Goal: Task Accomplishment & Management: Manage account settings

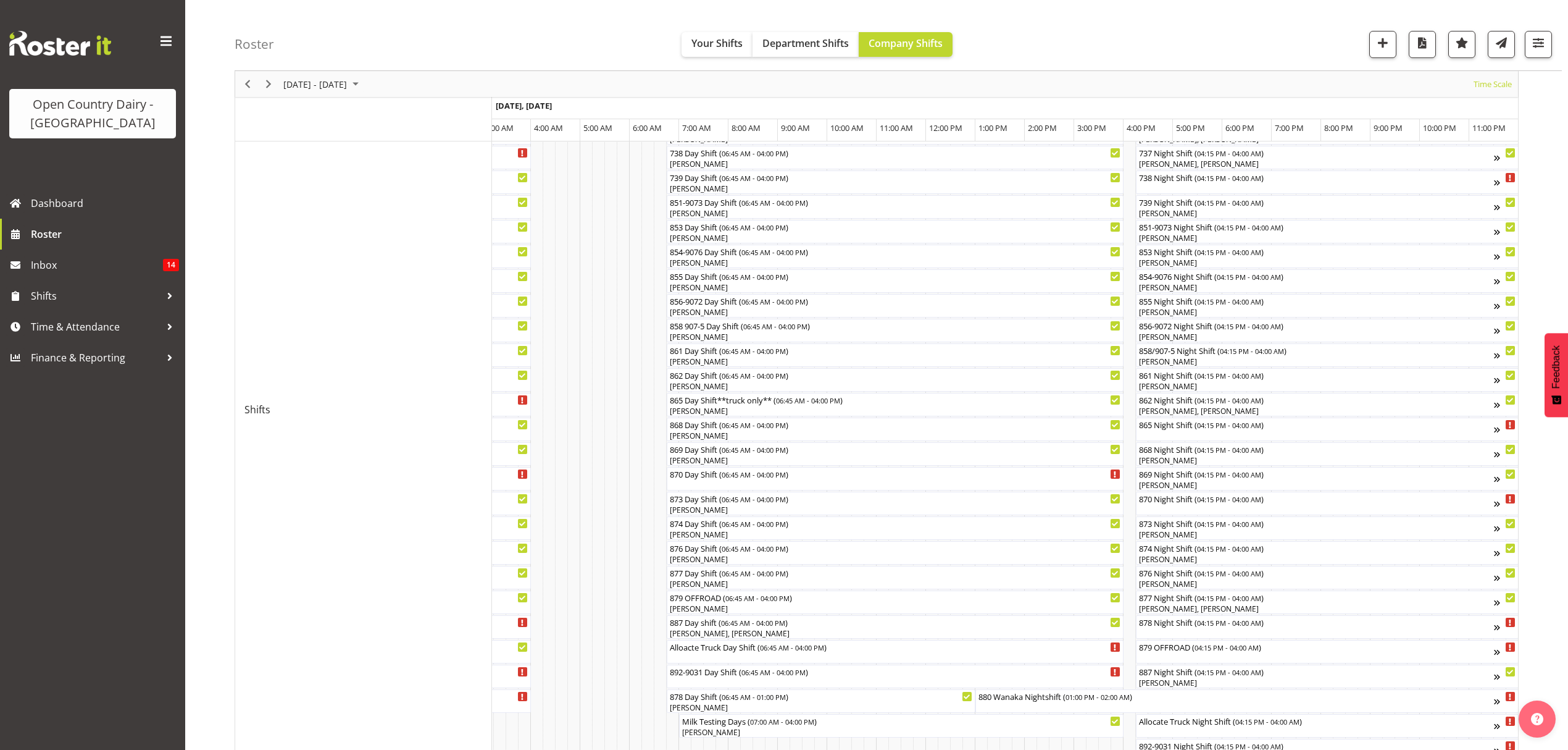
scroll to position [247, 0]
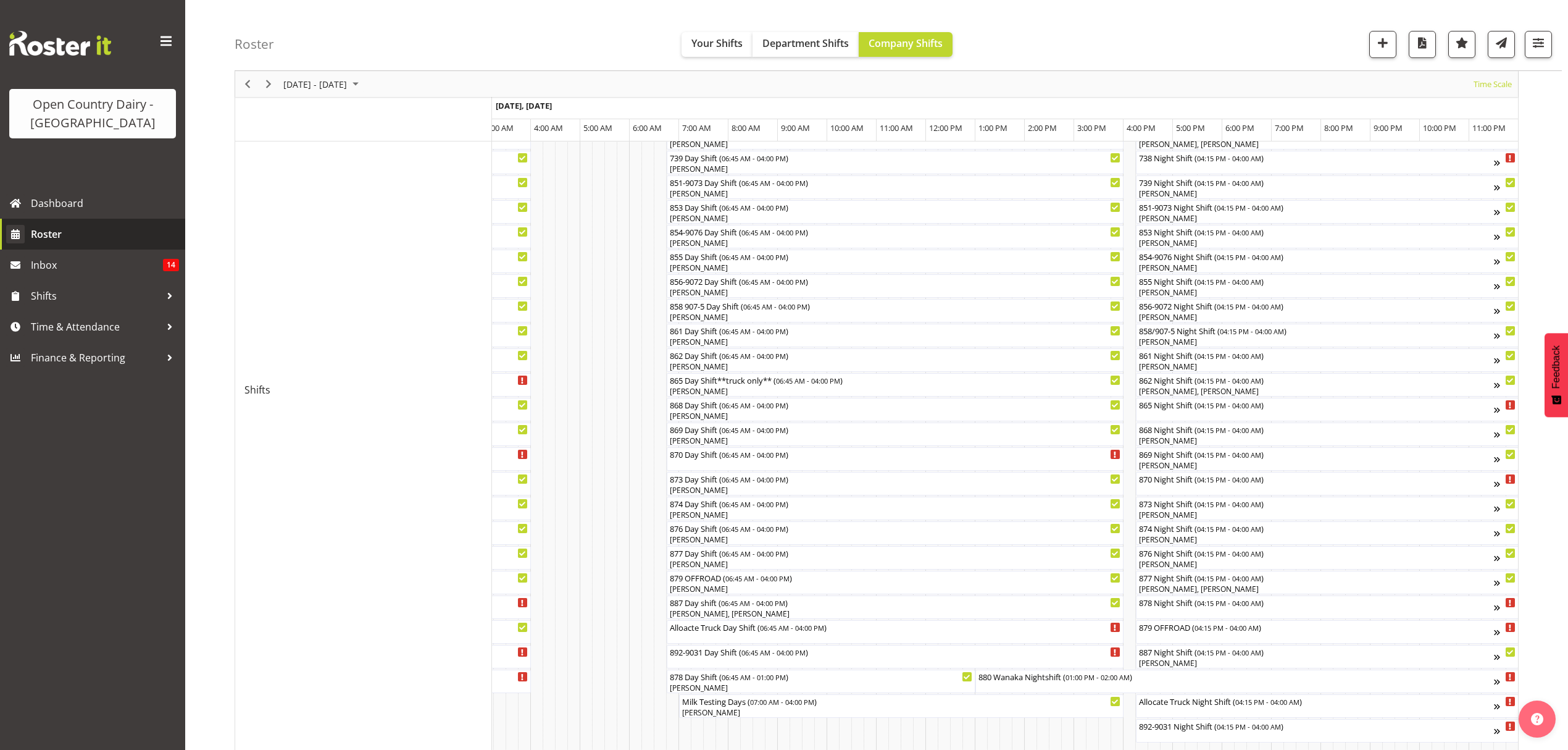
click at [0, 0] on div at bounding box center [0, 0] width 0 height 0
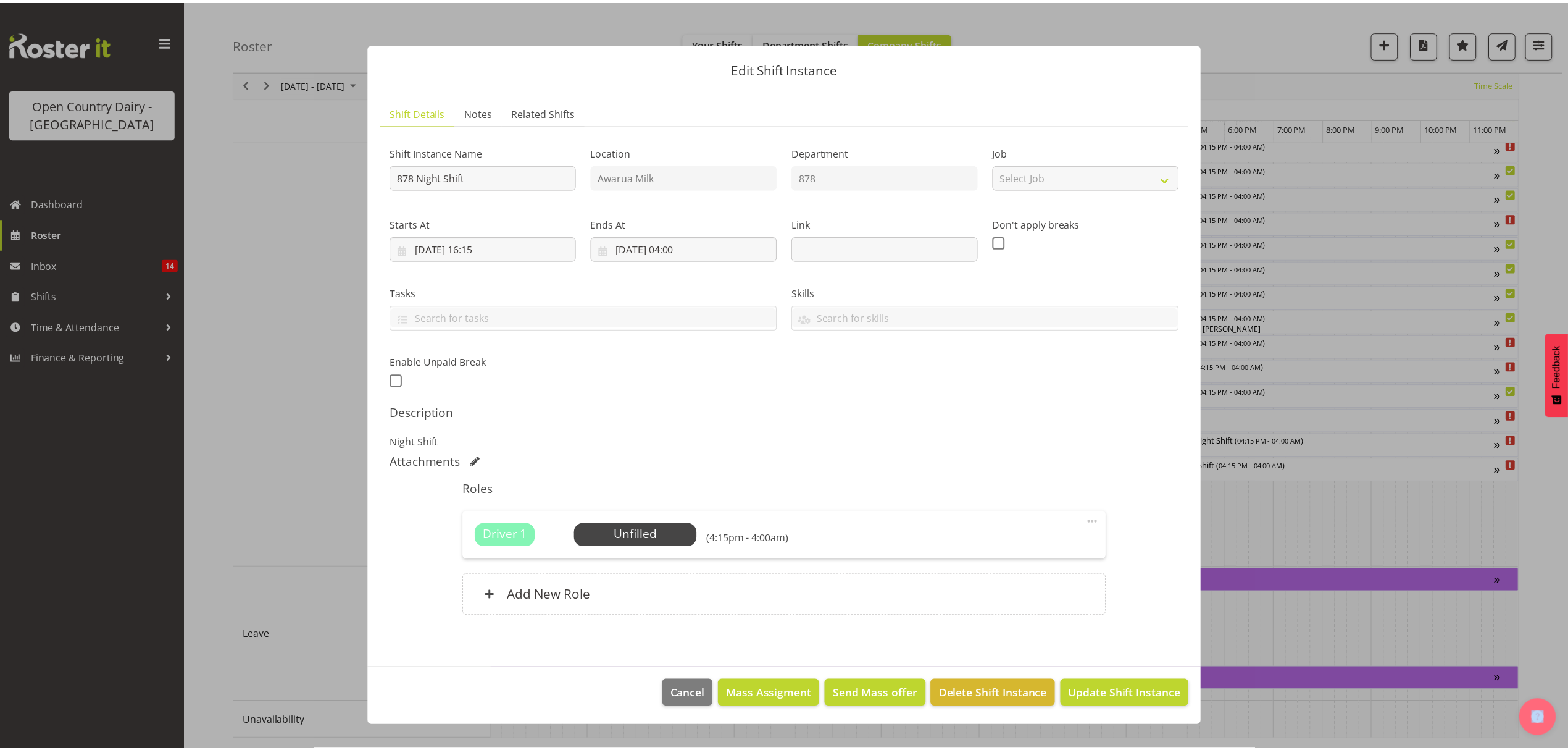
scroll to position [0, 7263]
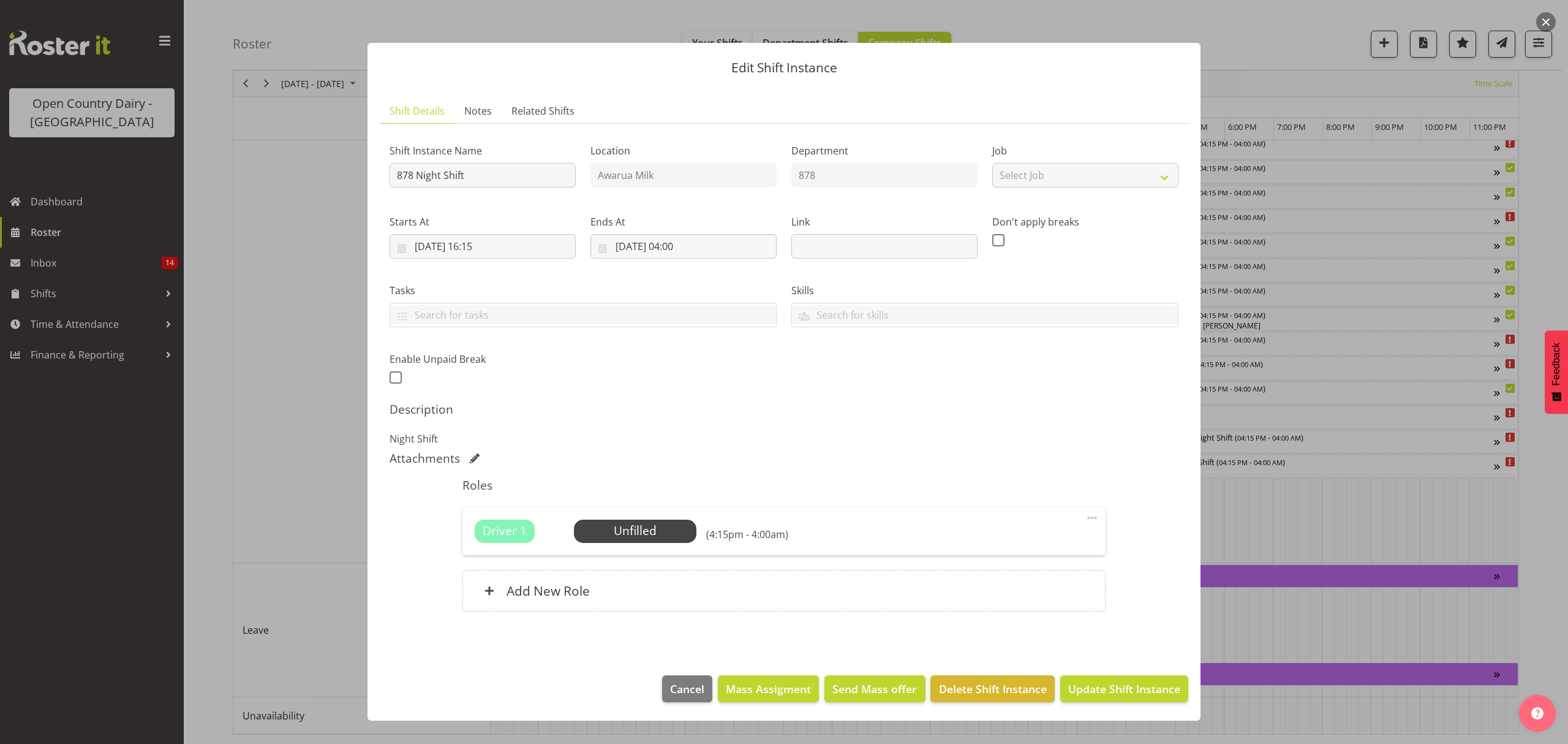
click at [1262, 565] on div at bounding box center [784, 372] width 1568 height 744
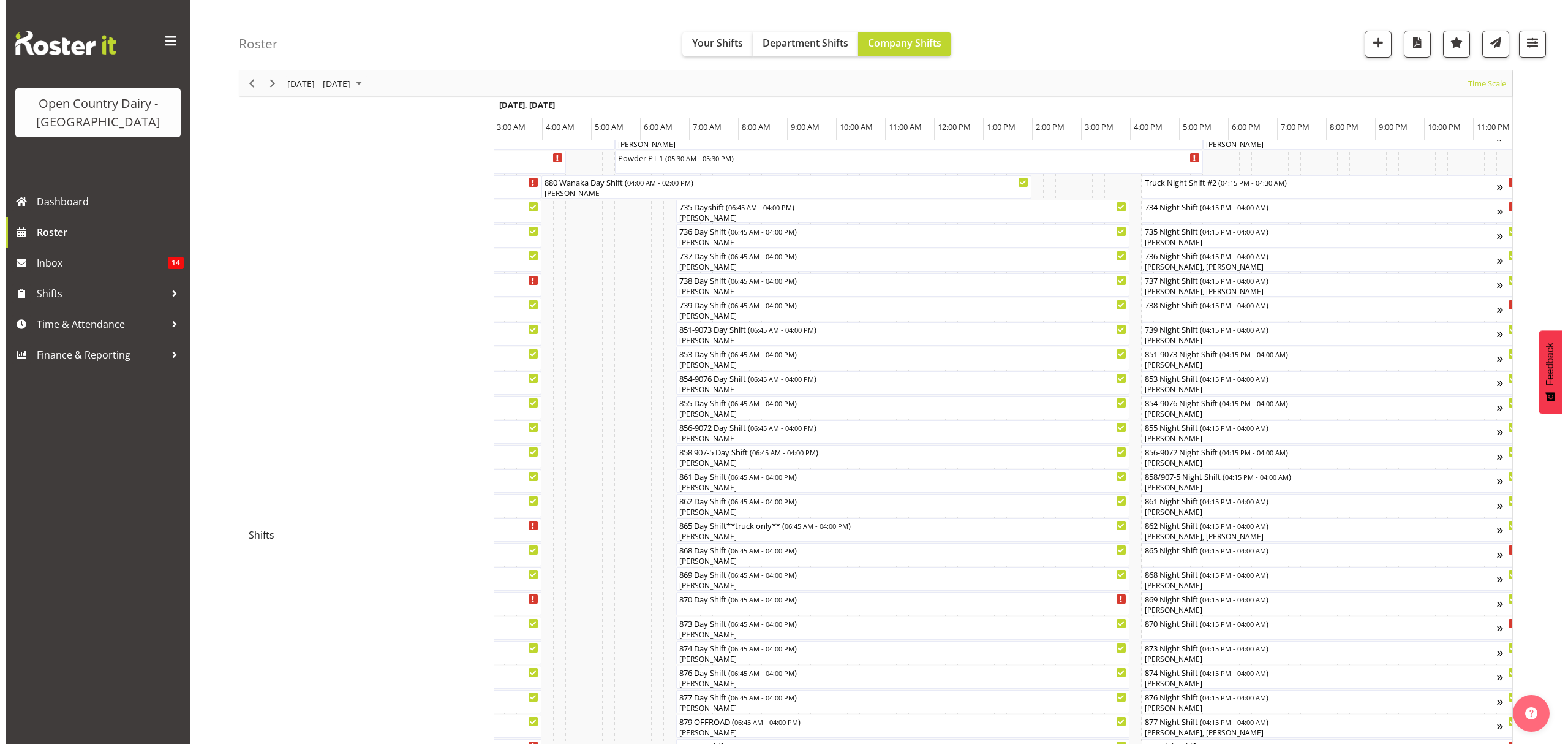
scroll to position [96, 0]
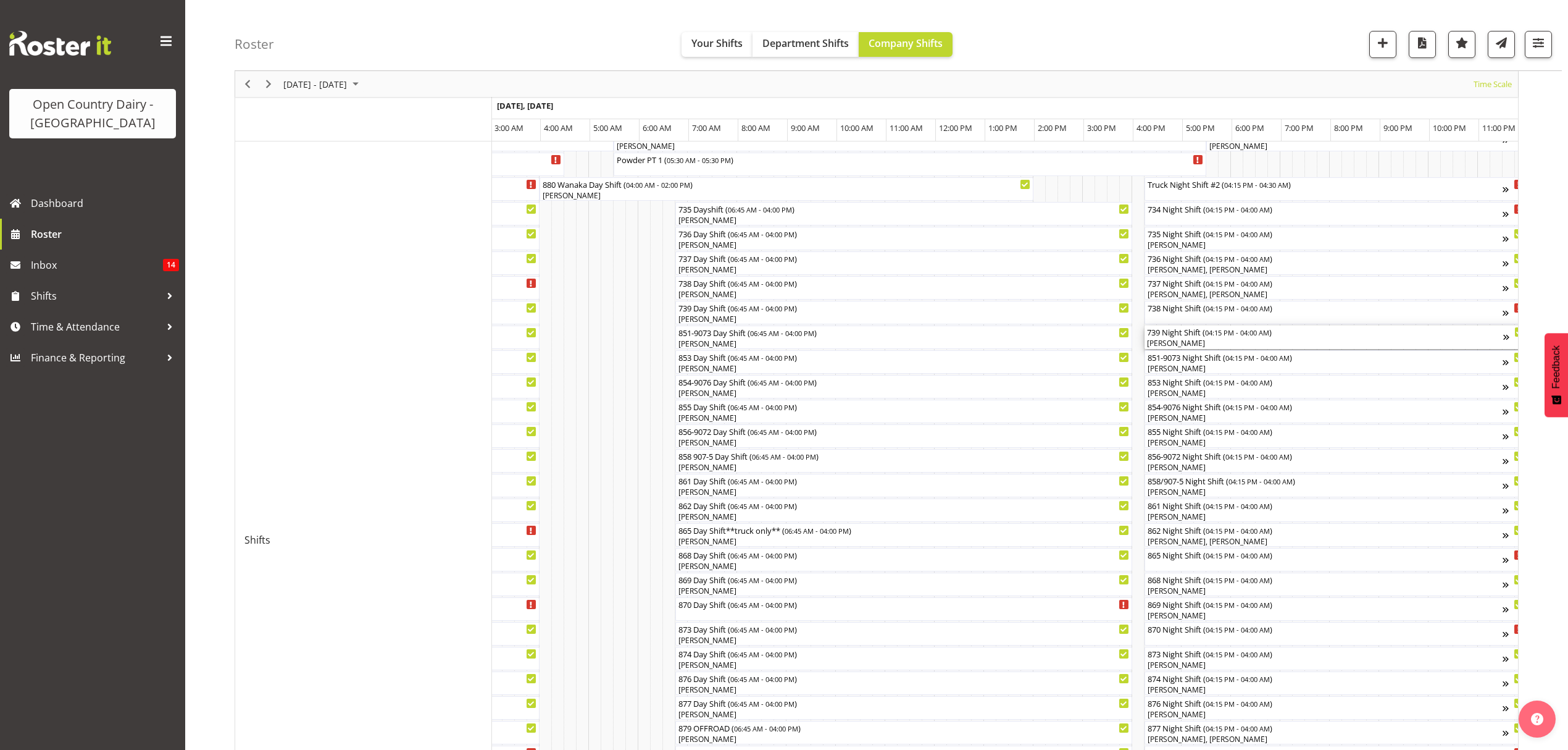
click at [1181, 339] on div "[PERSON_NAME]" at bounding box center [1325, 343] width 356 height 11
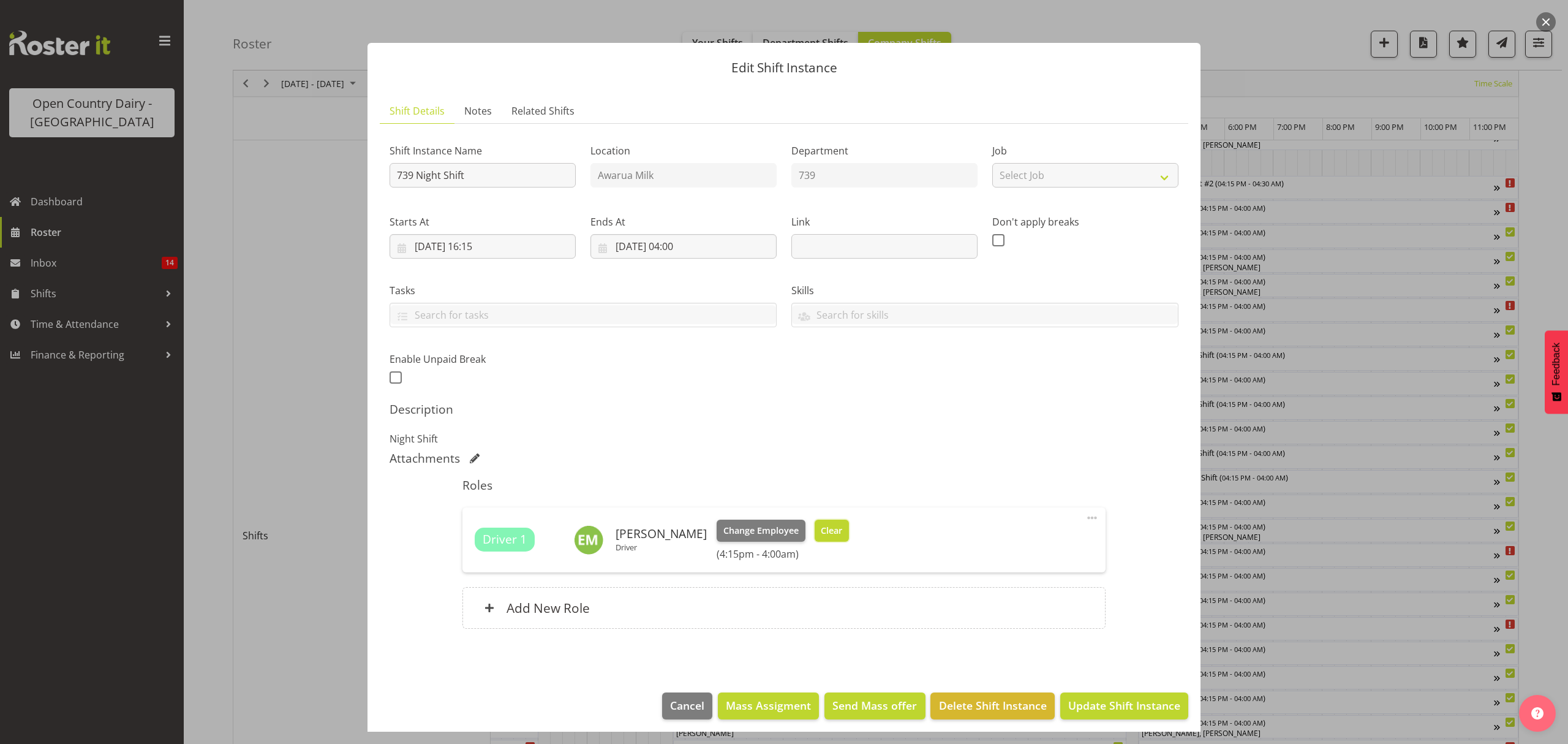
click at [826, 522] on button "Clear" at bounding box center [832, 530] width 35 height 22
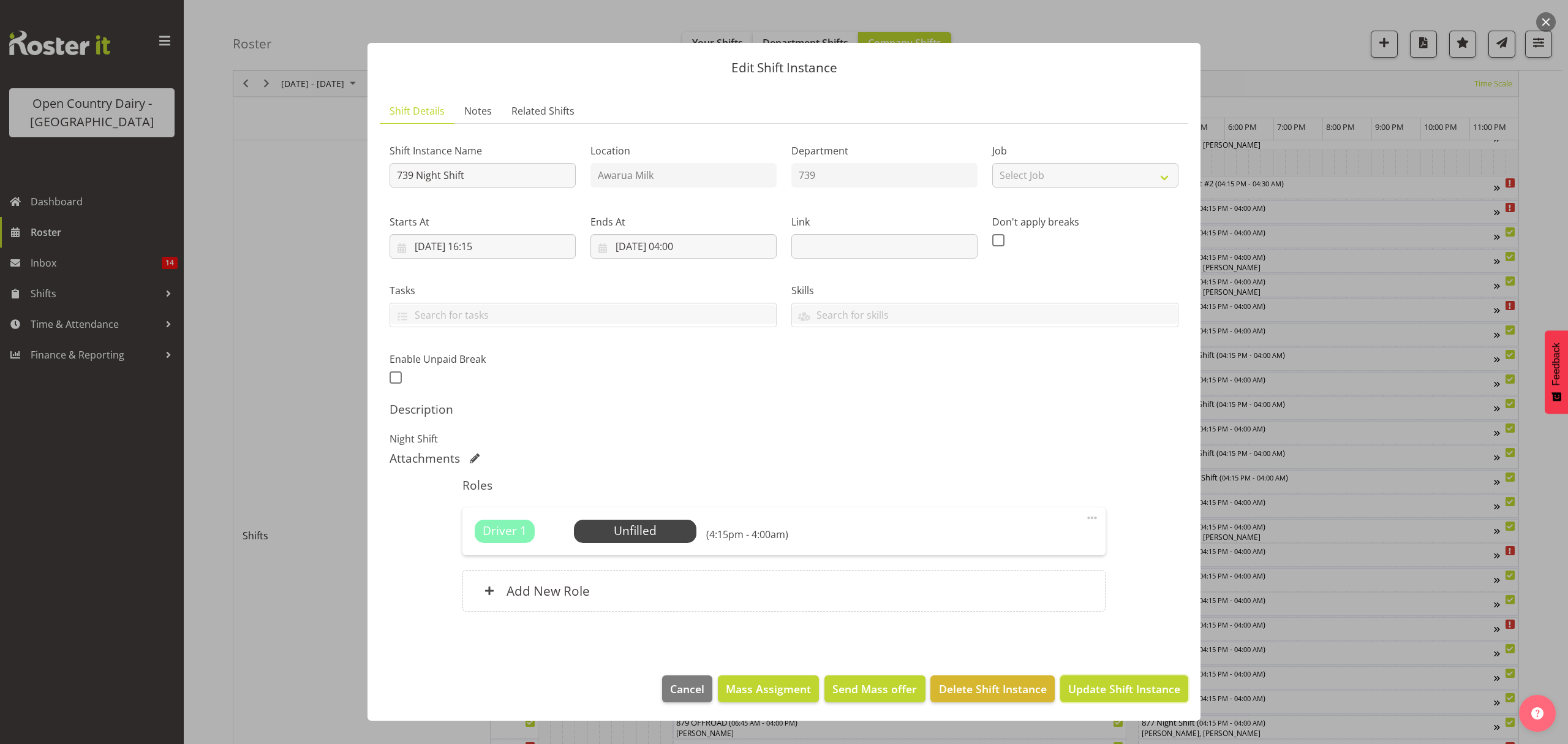
click at [1111, 682] on span "Update Shift Instance" at bounding box center [1124, 688] width 112 height 16
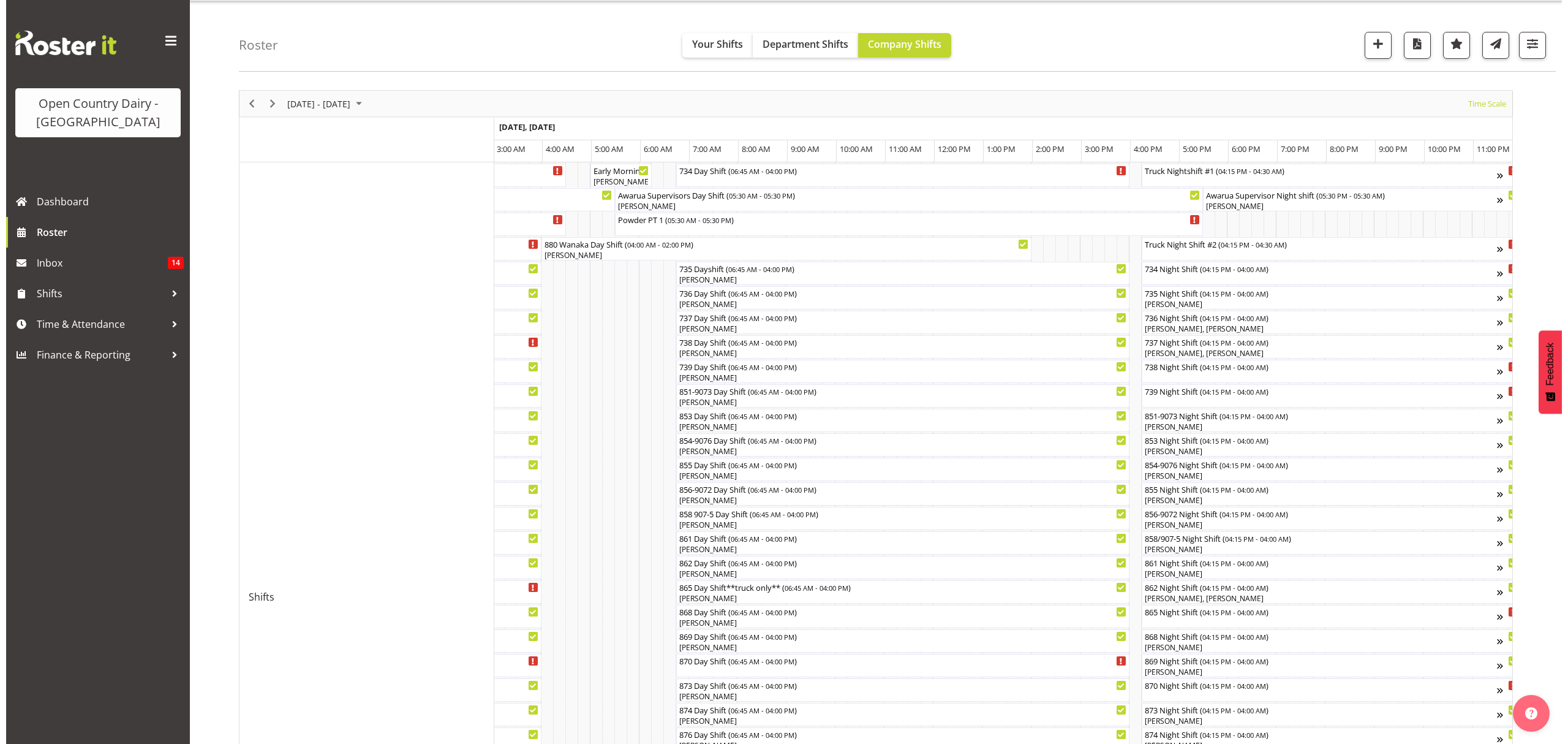
scroll to position [0, 0]
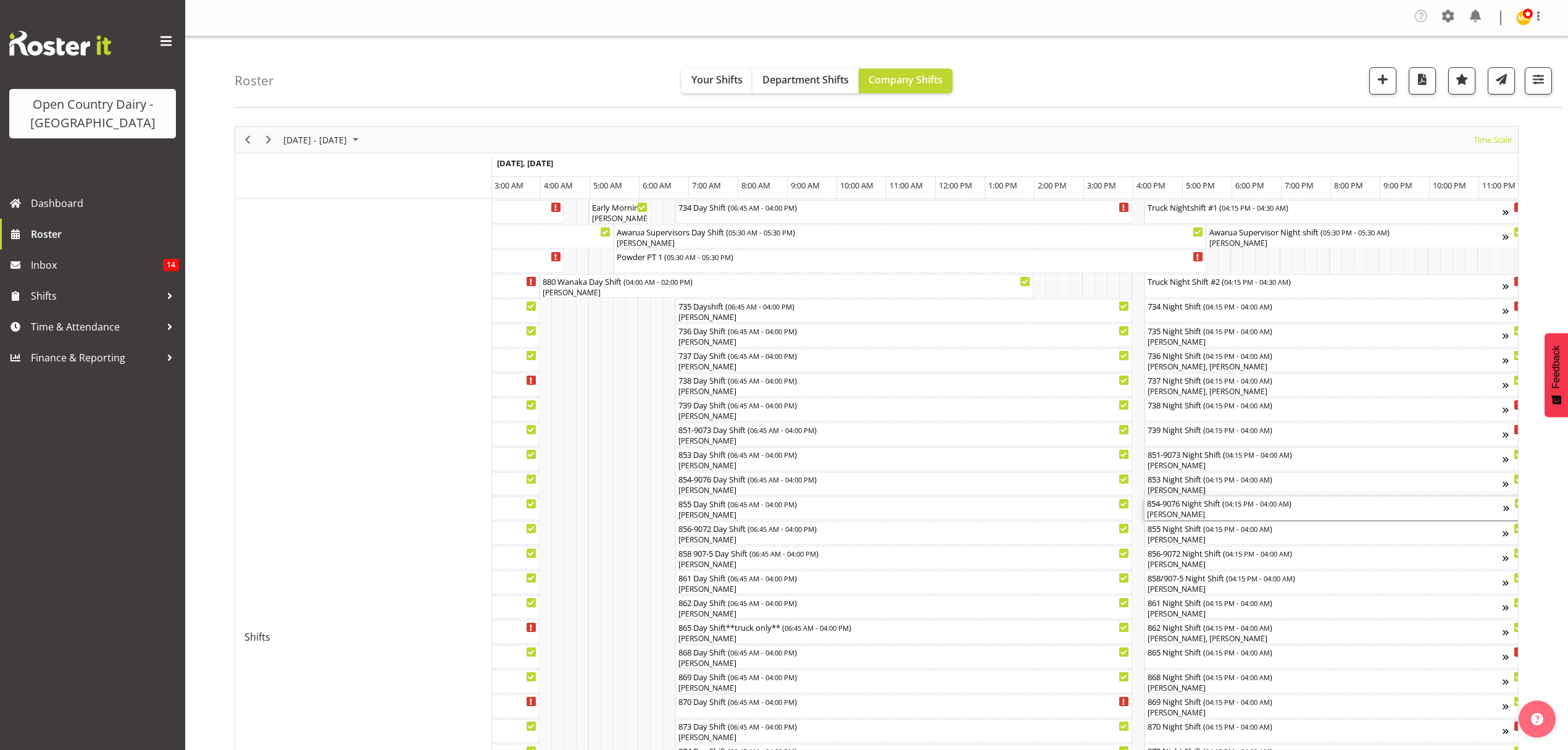
click at [1173, 508] on div "854-9076 Night Shift ( 04:15 PM - 04:00 AM )" at bounding box center [1325, 502] width 356 height 12
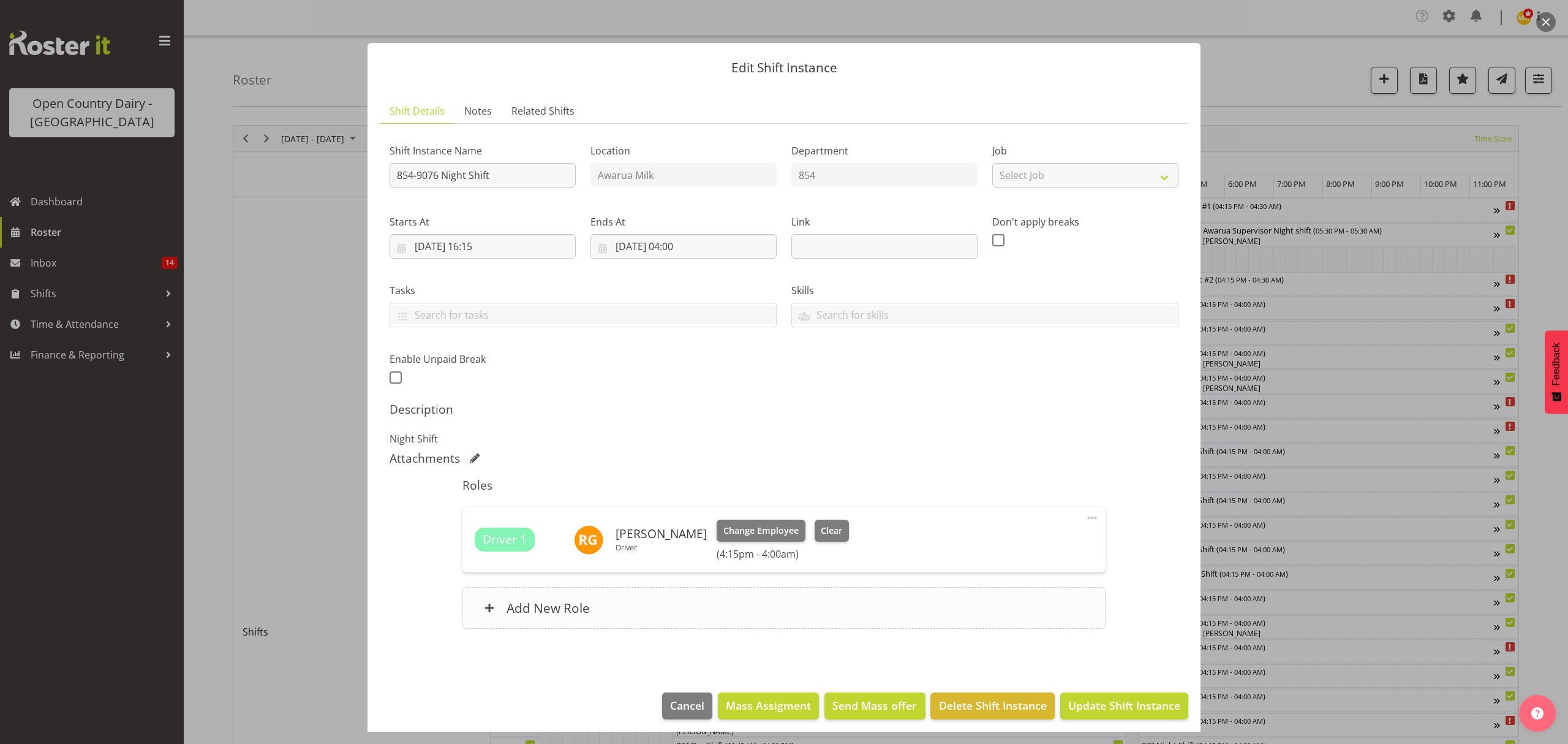
click at [521, 607] on h6 "Add New Role" at bounding box center [547, 607] width 83 height 16
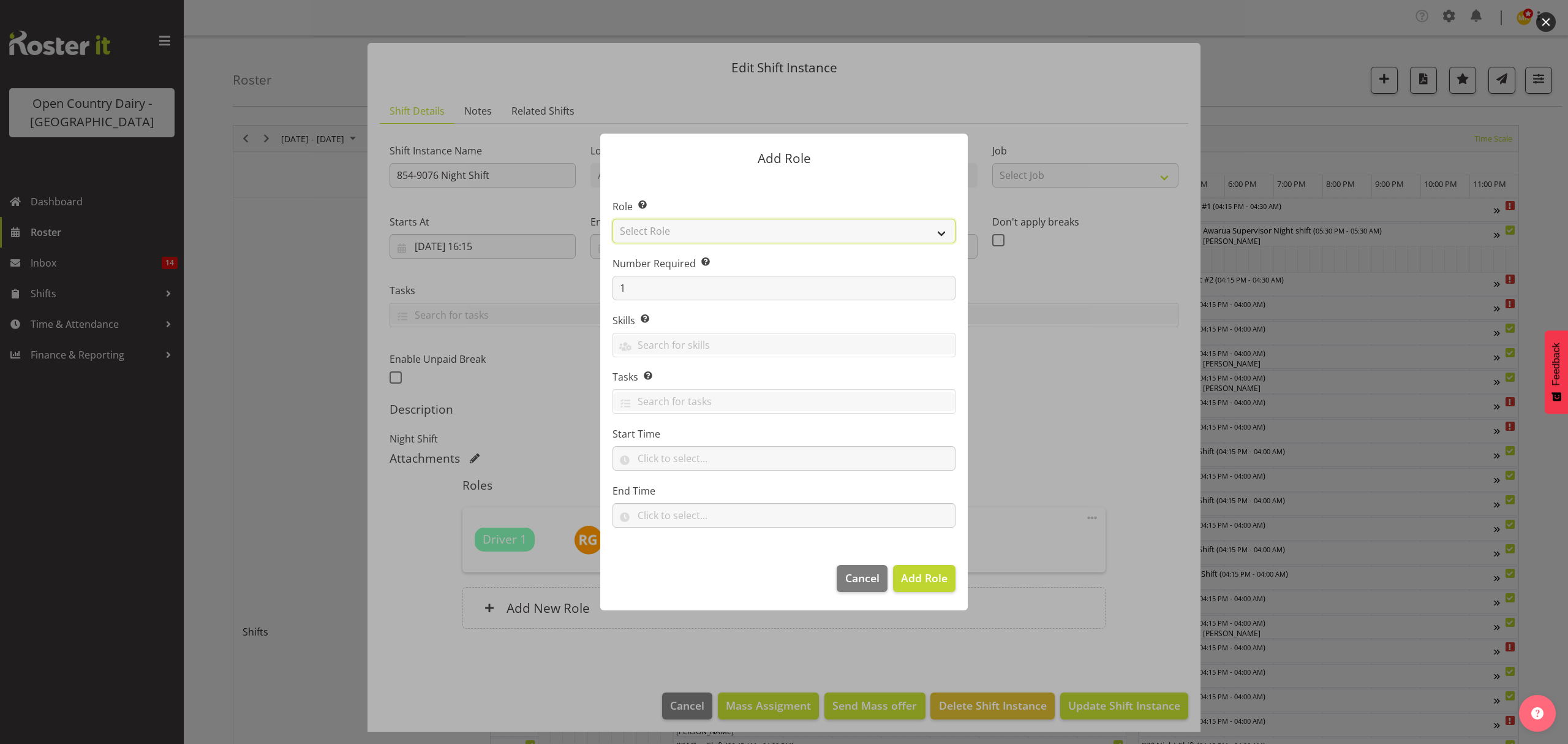
drag, startPoint x: 942, startPoint y: 232, endPoint x: 930, endPoint y: 232, distance: 12.0
click at [942, 232] on select "Select Role Crew Leader Driver Driver Assessor Dayshift Driver Assessor Nightsh…" at bounding box center [784, 231] width 343 height 25
select select "1154"
click at [612, 219] on select "Select Role Crew Leader Driver Driver Assessor Dayshift Driver Assessor Nightsh…" at bounding box center [784, 231] width 343 height 25
click at [924, 576] on span "Add Role" at bounding box center [924, 578] width 46 height 14
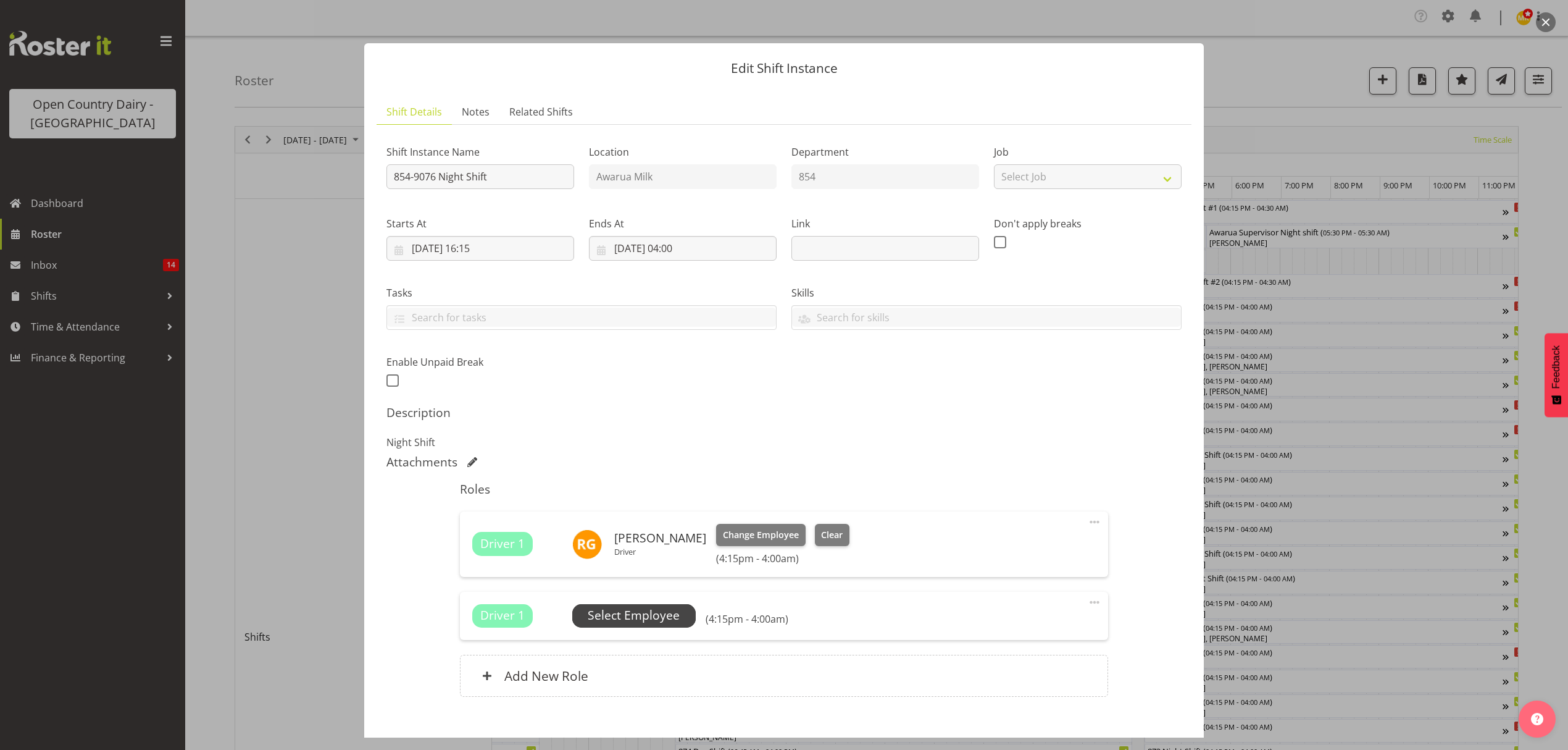
click at [584, 612] on span "Select Employee" at bounding box center [634, 615] width 124 height 23
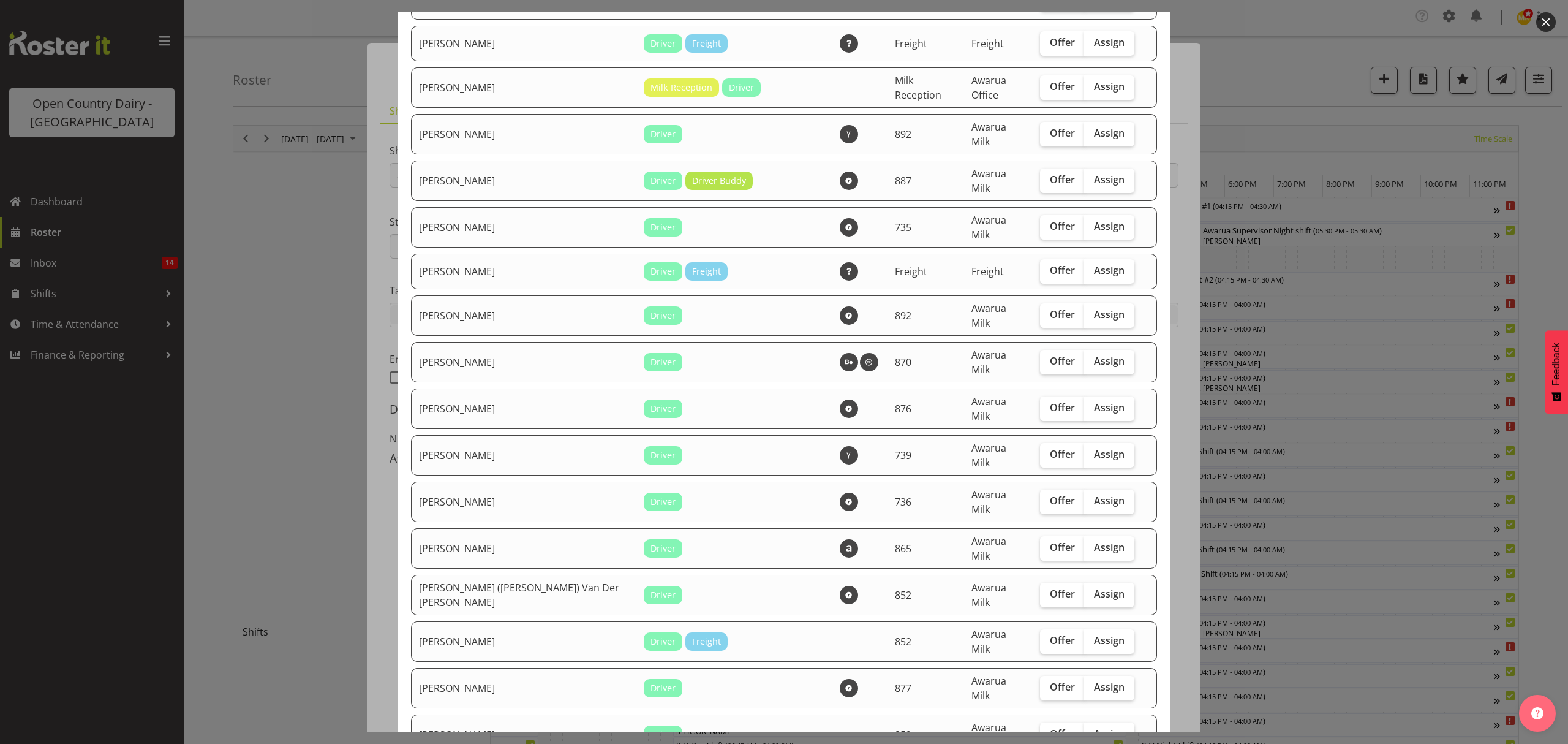
scroll to position [571, 0]
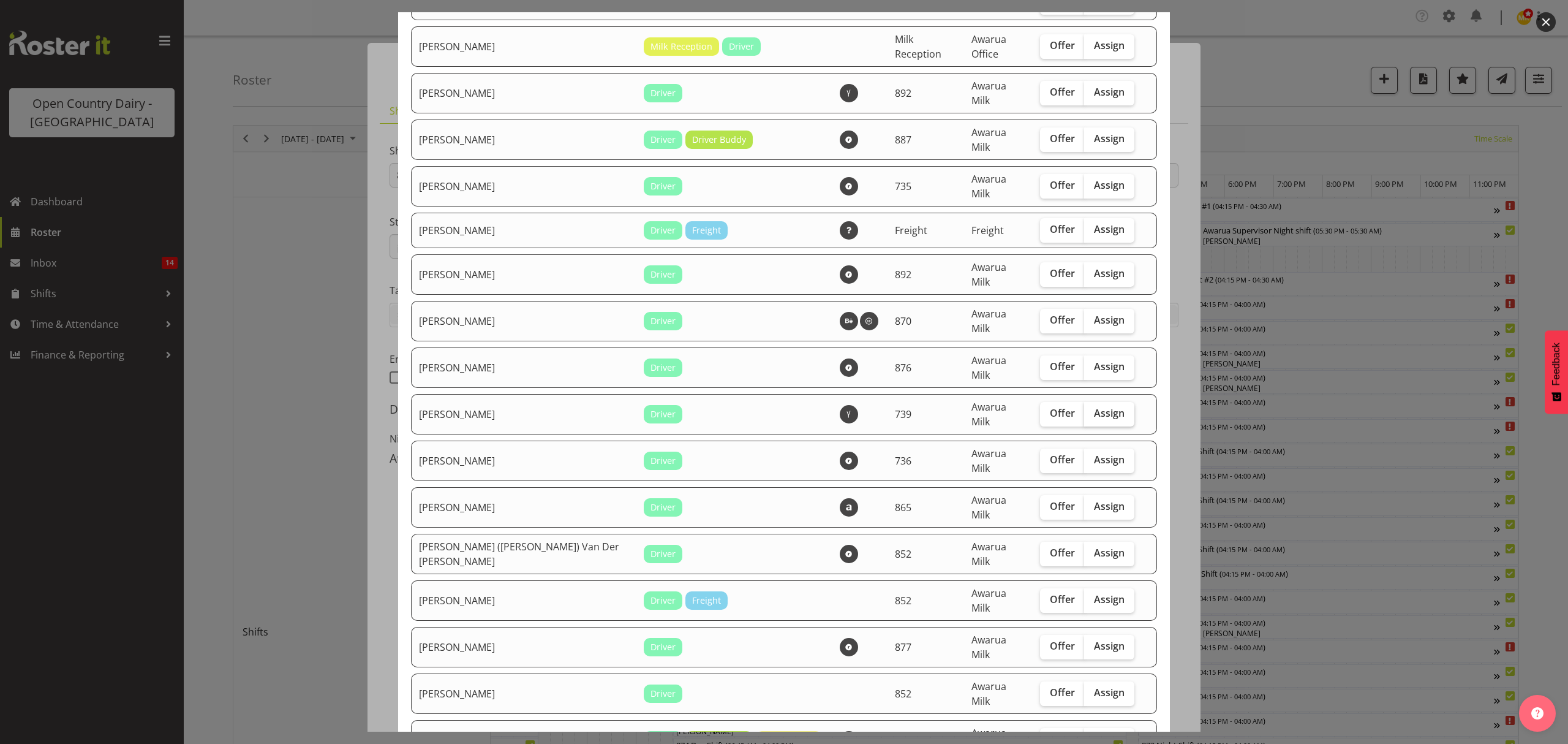
click at [1094, 407] on span "Assign" at bounding box center [1109, 412] width 30 height 12
click at [1089, 410] on input "Assign" at bounding box center [1088, 413] width 8 height 8
checkbox input "true"
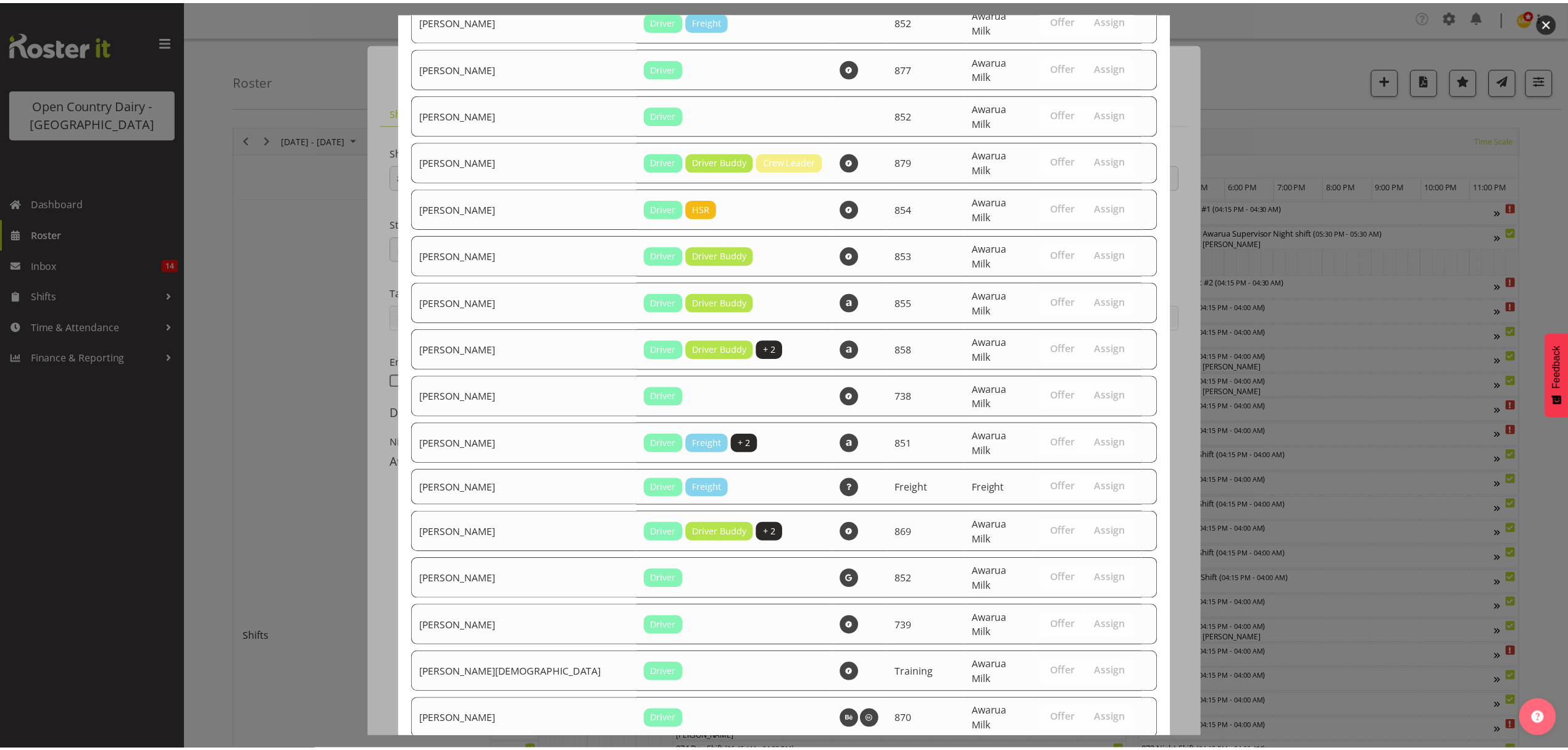
scroll to position [1166, 0]
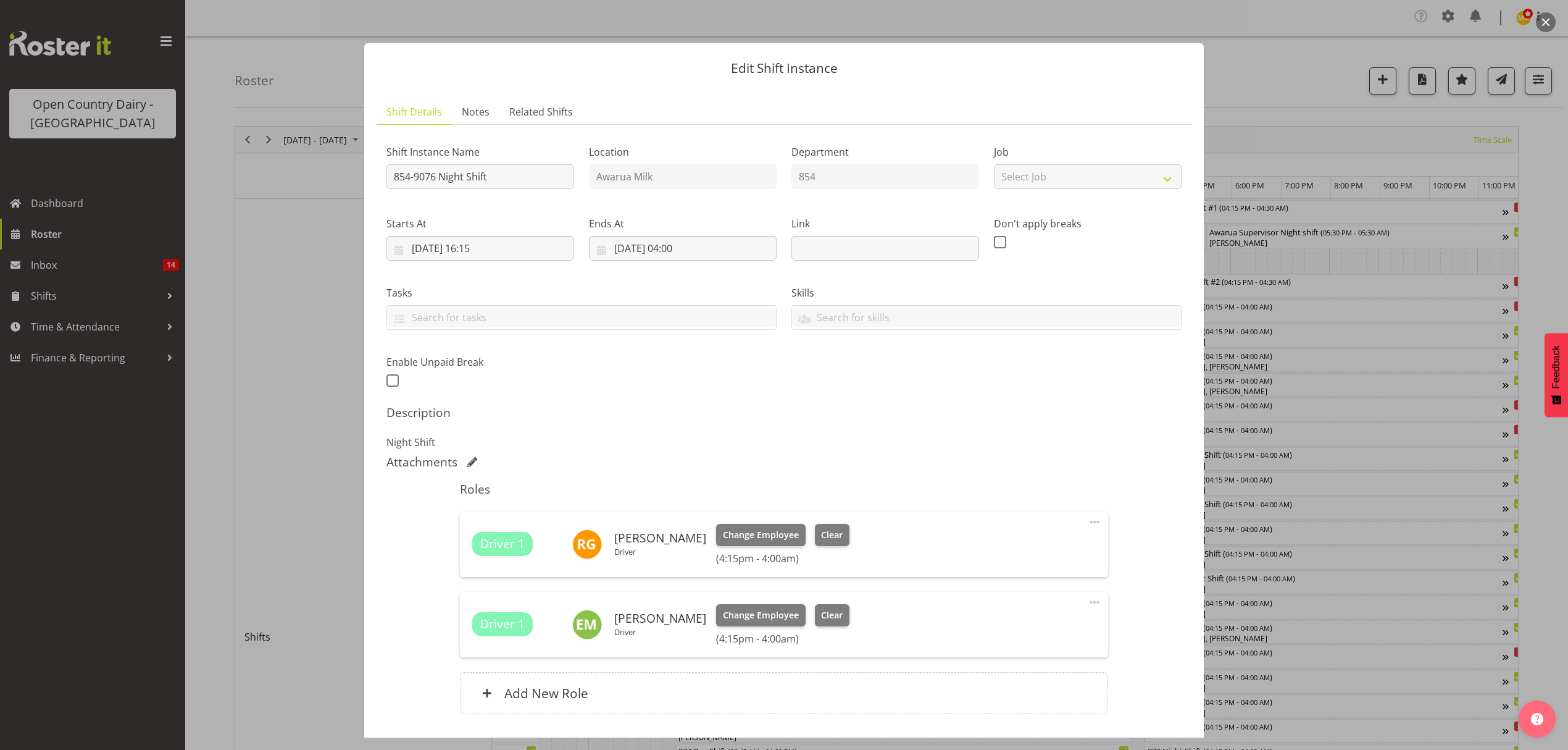
scroll to position [87, 0]
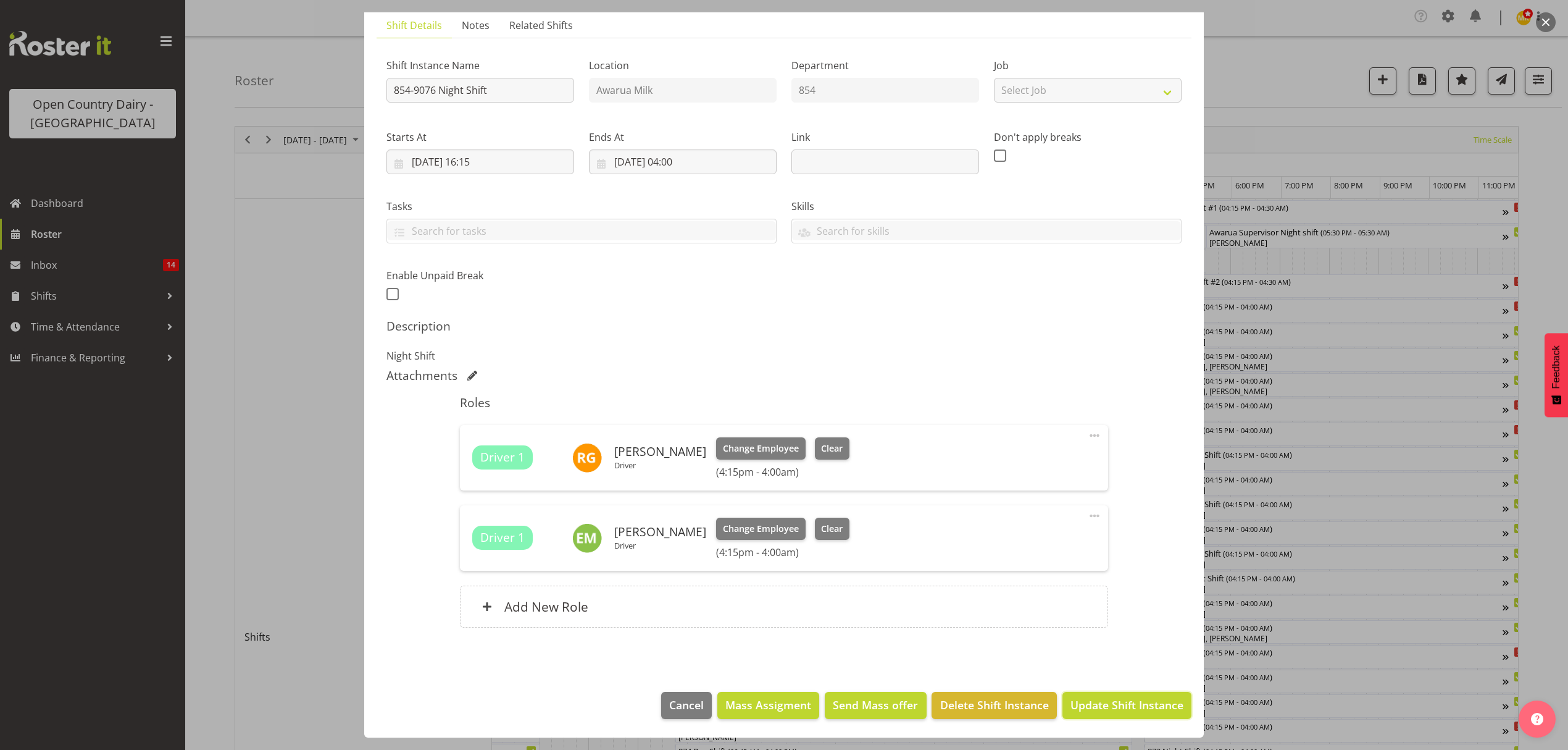
click at [1147, 703] on span "Update Shift Instance" at bounding box center [1127, 705] width 113 height 16
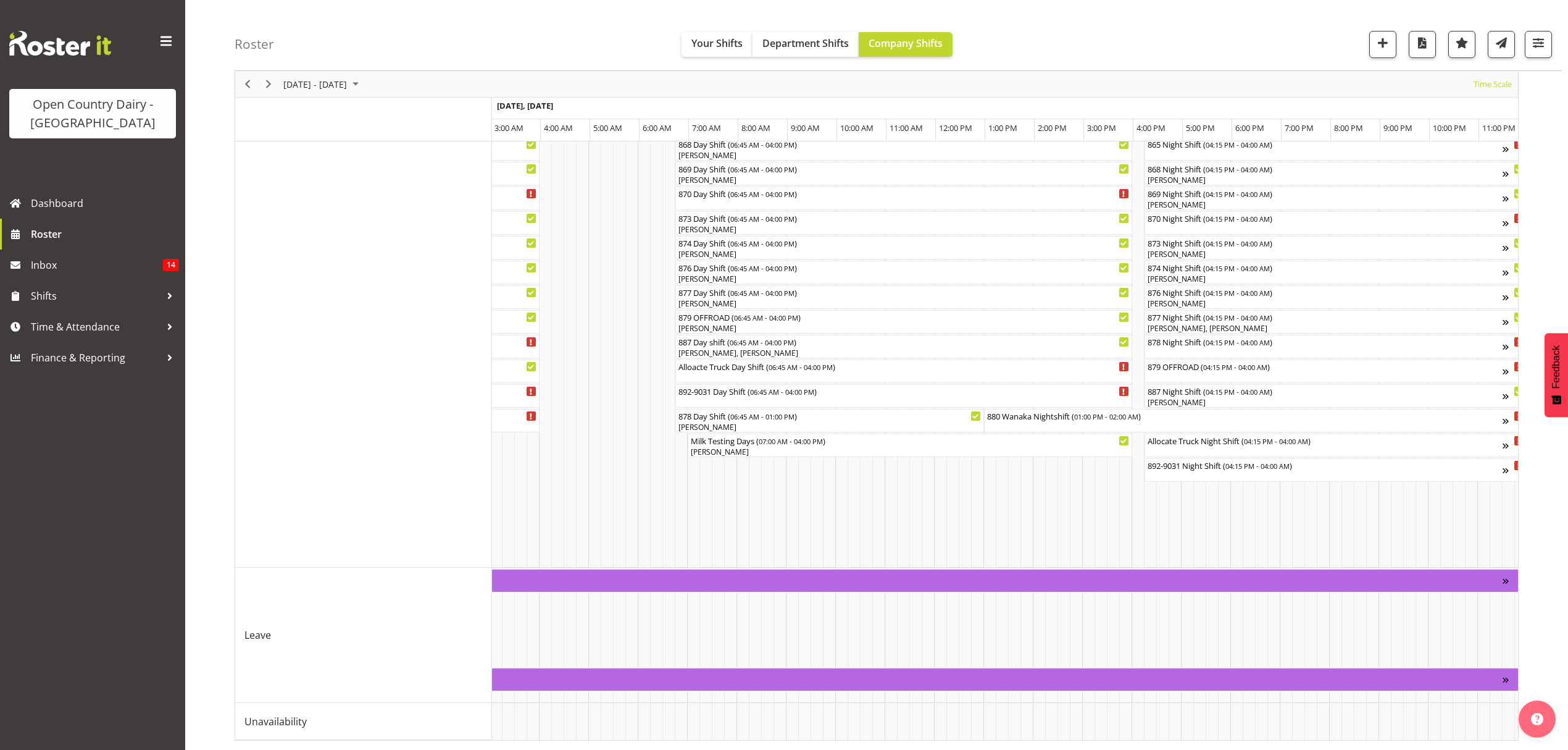
scroll to position [521, 0]
